Goal: Task Accomplishment & Management: Use online tool/utility

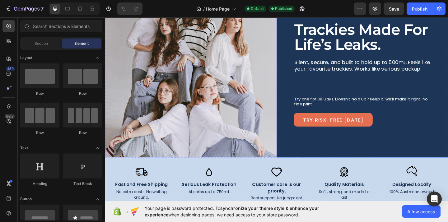
scroll to position [67, 0]
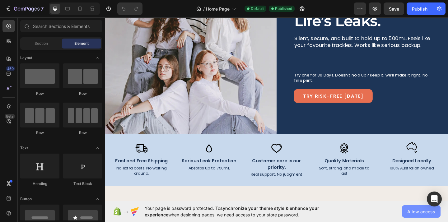
click at [408, 212] on span "Allow access" at bounding box center [422, 212] width 28 height 7
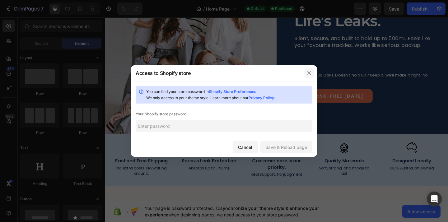
click at [308, 72] on icon "button" at bounding box center [309, 73] width 5 height 5
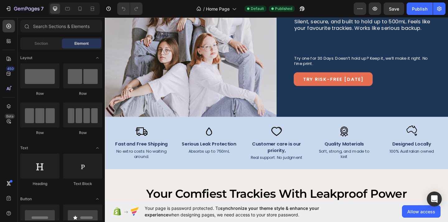
scroll to position [89, 0]
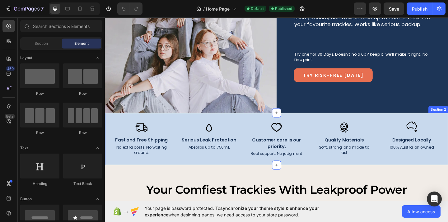
click at [221, 125] on div "Image Fast and Free Shipping Text Block No extra costs. No waiting around. Text…" at bounding box center [292, 149] width 374 height 57
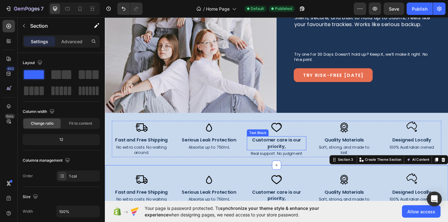
scroll to position [115, 0]
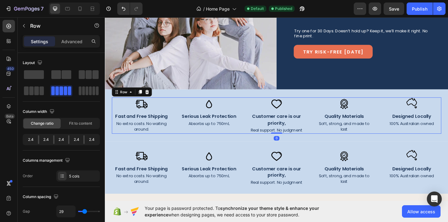
click at [185, 121] on div "Image Fast and Free Shipping Text Block No extra costs. No waiting around. Text…" at bounding box center [291, 124] width 359 height 39
click at [153, 98] on icon at bounding box center [150, 98] width 5 height 5
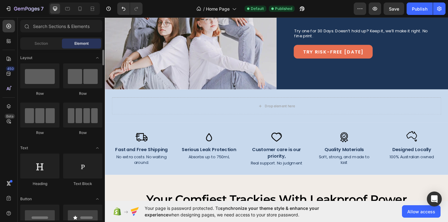
scroll to position [9, 0]
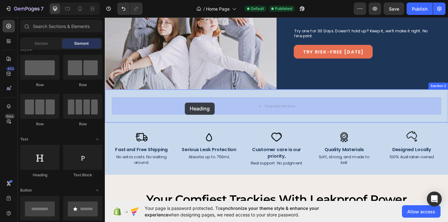
drag, startPoint x: 152, startPoint y: 173, endPoint x: 192, endPoint y: 110, distance: 75.0
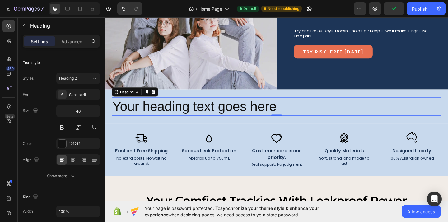
click at [235, 116] on h2 "Your heading text goes here" at bounding box center [291, 115] width 359 height 20
click at [235, 116] on p "Your heading text goes here" at bounding box center [291, 114] width 357 height 19
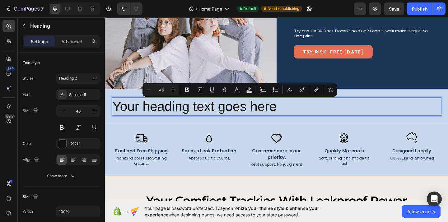
click at [235, 116] on p "Your heading text goes here" at bounding box center [291, 114] width 357 height 19
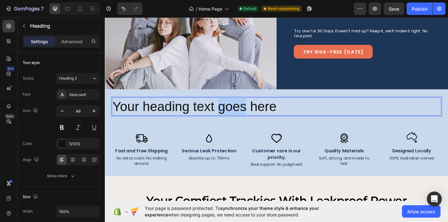
click at [235, 116] on p "Your heading text goes here" at bounding box center [291, 114] width 357 height 19
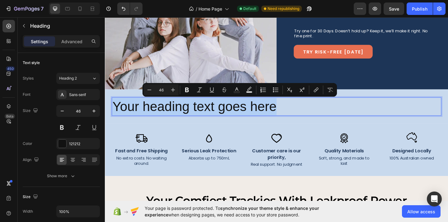
click at [235, 116] on p "Your heading text goes here" at bounding box center [291, 114] width 357 height 19
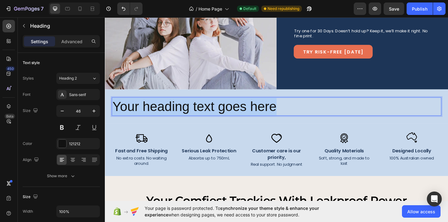
click at [235, 116] on p "Your heading text goes here" at bounding box center [291, 114] width 357 height 19
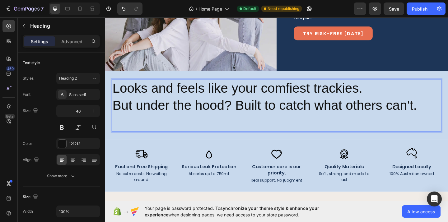
scroll to position [135, 0]
click at [243, 113] on p "Looks and feels like your comfiest trackies. But under the hood? Built to catch…" at bounding box center [291, 113] width 357 height 56
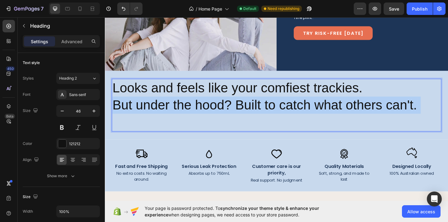
click at [243, 113] on p "Looks and feels like your comfiest trackies. But under the hood? Built to catch…" at bounding box center [291, 113] width 357 height 56
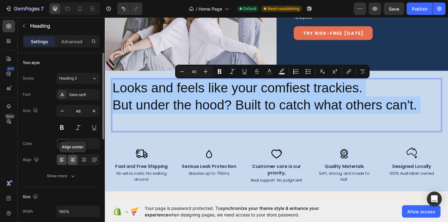
click at [71, 161] on icon at bounding box center [73, 160] width 6 height 6
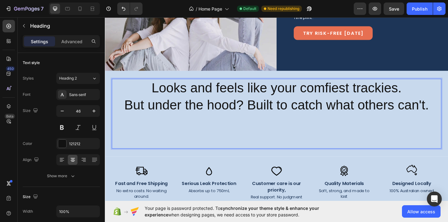
click at [216, 108] on p "Looks and feels like your comfiest trackies. But under the hood? Built to catch…" at bounding box center [291, 122] width 357 height 74
click at [185, 116] on p "Looks and feels like your comfiest trackies. But under the hood? Built to catch…" at bounding box center [291, 122] width 357 height 74
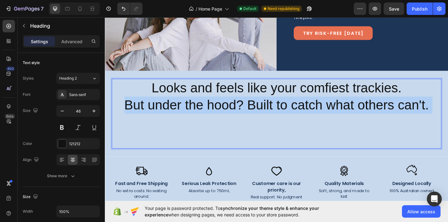
click at [185, 116] on p "Looks and feels like your comfiest trackies. But under the hood? Built to catch…" at bounding box center [291, 122] width 357 height 74
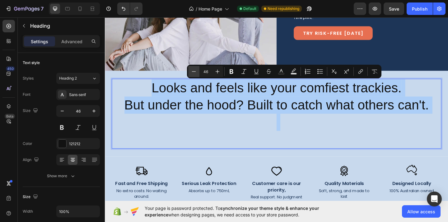
click at [192, 74] on icon "Editor contextual toolbar" at bounding box center [194, 71] width 6 height 6
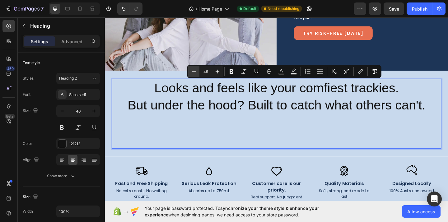
click at [192, 74] on icon "Editor contextual toolbar" at bounding box center [194, 71] width 6 height 6
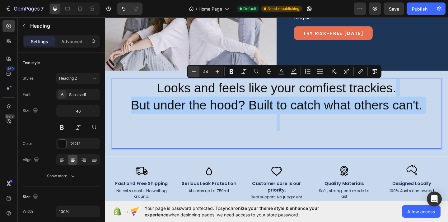
click at [192, 74] on icon "Editor contextual toolbar" at bounding box center [194, 71] width 6 height 6
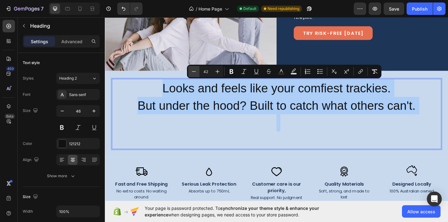
click at [192, 74] on icon "Editor contextual toolbar" at bounding box center [194, 71] width 6 height 6
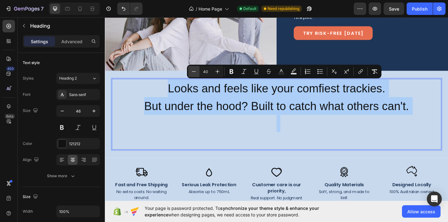
click at [192, 74] on icon "Editor contextual toolbar" at bounding box center [194, 71] width 6 height 6
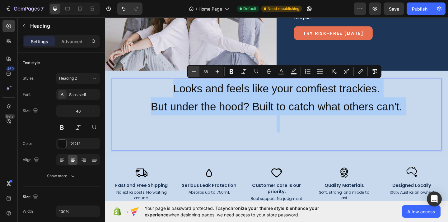
click at [192, 74] on icon "Editor contextual toolbar" at bounding box center [194, 71] width 6 height 6
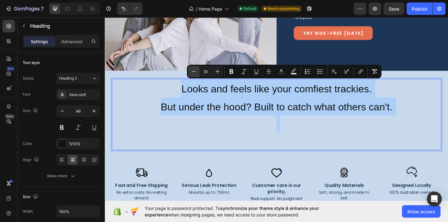
click at [192, 74] on icon "Editor contextual toolbar" at bounding box center [194, 71] width 6 height 6
type input "34"
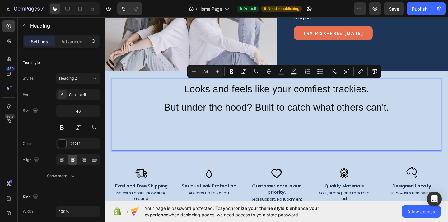
click at [223, 162] on h2 "Looks and feels like your comfiest trackies. But under the hood? Built to catch…" at bounding box center [291, 123] width 359 height 78
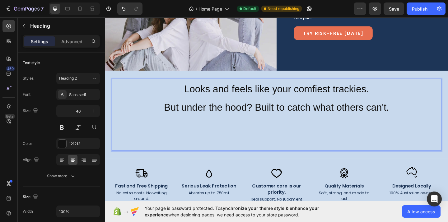
click at [417, 101] on p "Looks and feels like your comfiest trackies. But under the hood? Built to catch…" at bounding box center [291, 123] width 357 height 77
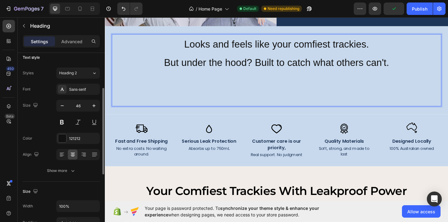
scroll to position [0, 0]
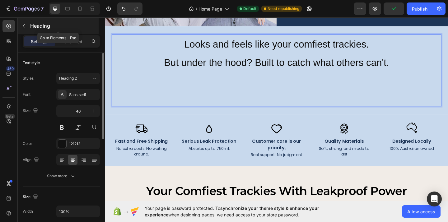
click at [25, 25] on icon "button" at bounding box center [23, 25] width 5 height 5
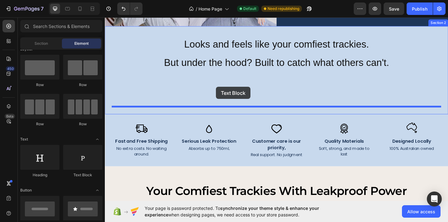
drag, startPoint x: 187, startPoint y: 175, endPoint x: 226, endPoint y: 91, distance: 93.2
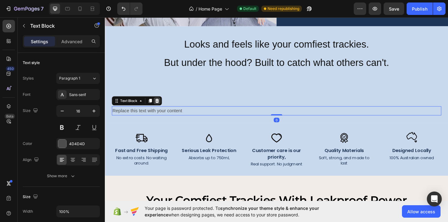
click at [163, 107] on icon at bounding box center [161, 108] width 5 height 5
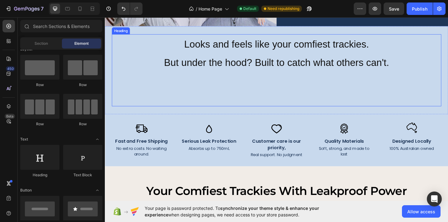
click at [284, 81] on p "⁠⁠⁠⁠⁠⁠⁠ Looks and feels like your comfiest trackies. But under the hood? Built …" at bounding box center [291, 74] width 357 height 77
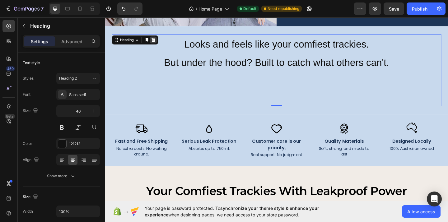
click at [157, 42] on icon at bounding box center [157, 42] width 5 height 5
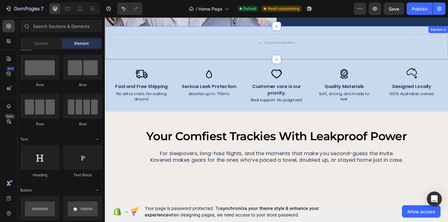
scroll to position [167, 0]
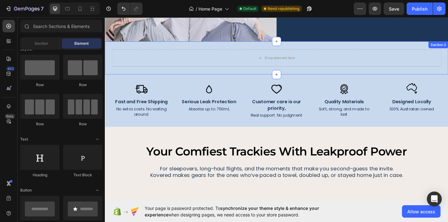
click at [356, 49] on div "Drop element here Section 2" at bounding box center [292, 62] width 374 height 36
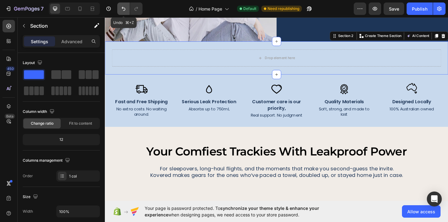
click at [128, 9] on button "Undo/Redo" at bounding box center [123, 8] width 12 height 12
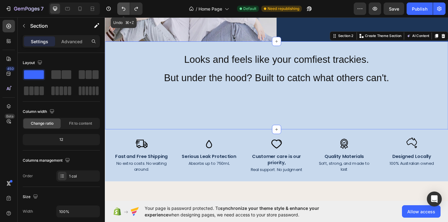
click at [128, 9] on button "Undo/Redo" at bounding box center [123, 8] width 12 height 12
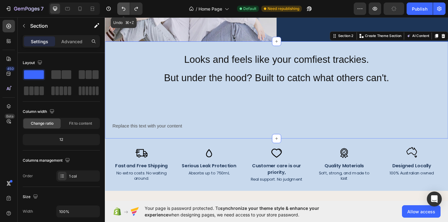
click at [128, 9] on button "Undo/Redo" at bounding box center [123, 8] width 12 height 12
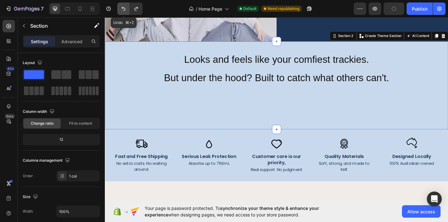
click at [128, 9] on button "Undo/Redo" at bounding box center [123, 8] width 12 height 12
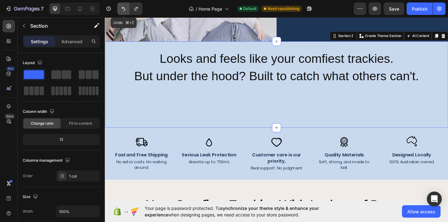
click at [128, 9] on button "Undo/Redo" at bounding box center [123, 8] width 12 height 12
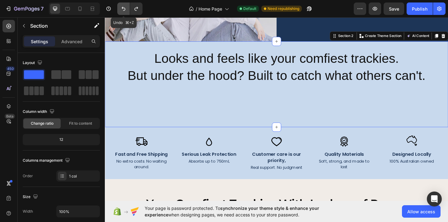
click at [128, 9] on button "Undo/Redo" at bounding box center [123, 8] width 12 height 12
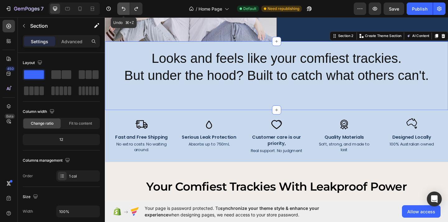
click at [128, 9] on button "Undo/Redo" at bounding box center [123, 8] width 12 height 12
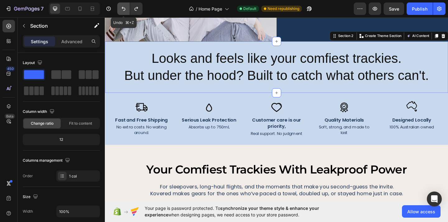
click at [128, 9] on button "Undo/Redo" at bounding box center [123, 8] width 12 height 12
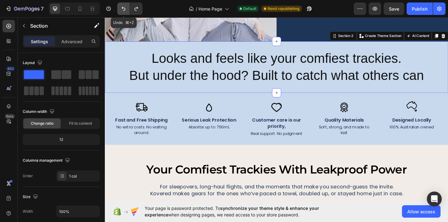
click at [128, 9] on button "Undo/Redo" at bounding box center [123, 8] width 12 height 12
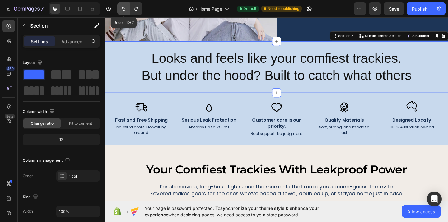
click at [128, 9] on button "Undo/Redo" at bounding box center [123, 8] width 12 height 12
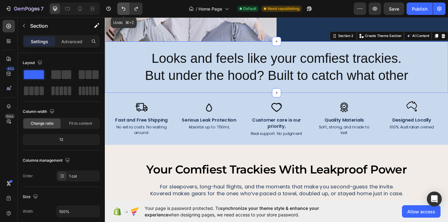
click at [128, 9] on button "Undo/Redo" at bounding box center [123, 8] width 12 height 12
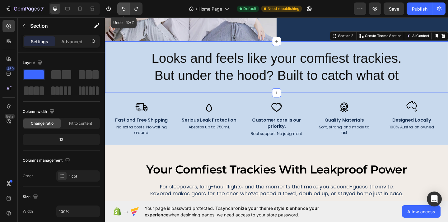
click at [128, 9] on button "Undo/Redo" at bounding box center [123, 8] width 12 height 12
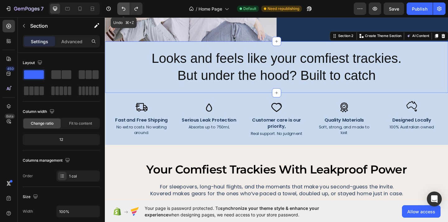
click at [128, 9] on button "Undo/Redo" at bounding box center [123, 8] width 12 height 12
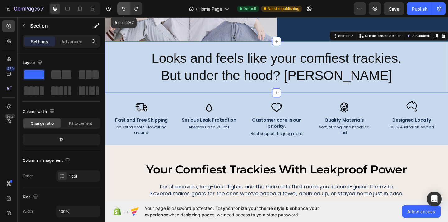
click at [128, 9] on button "Undo/Redo" at bounding box center [123, 8] width 12 height 12
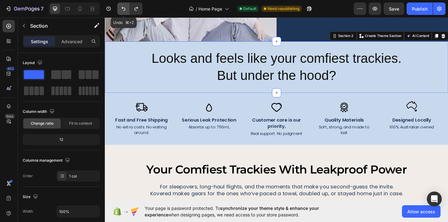
click at [128, 9] on button "Undo/Redo" at bounding box center [123, 8] width 12 height 12
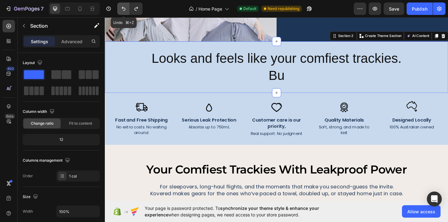
click at [120, 11] on button "Undo/Redo" at bounding box center [123, 8] width 12 height 12
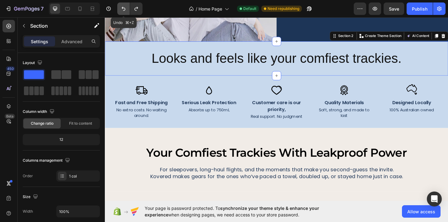
click at [120, 11] on button "Undo/Redo" at bounding box center [123, 8] width 12 height 12
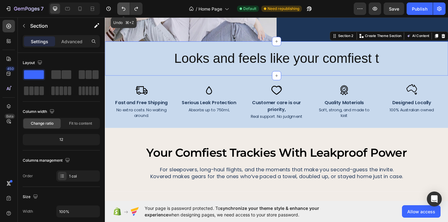
click at [120, 11] on button "Undo/Redo" at bounding box center [123, 8] width 12 height 12
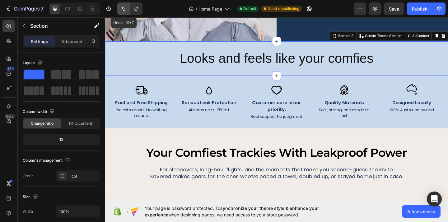
click at [120, 11] on button "Undo/Redo" at bounding box center [123, 8] width 12 height 12
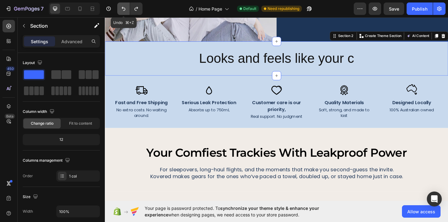
click at [120, 11] on button "Undo/Redo" at bounding box center [123, 8] width 12 height 12
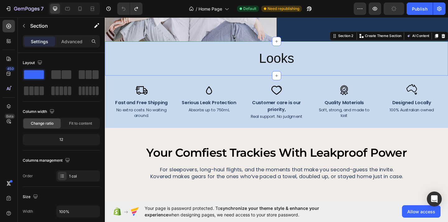
click at [317, 67] on h2 "Looks" at bounding box center [291, 62] width 359 height 20
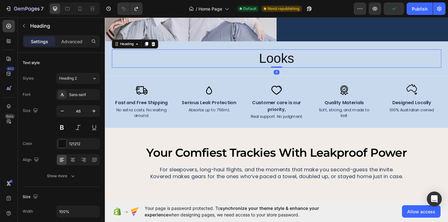
click at [317, 67] on h2 "Looks" at bounding box center [291, 62] width 359 height 20
click at [395, 46] on div "Looks Heading 0 Section 2" at bounding box center [292, 62] width 374 height 37
